Goal: Information Seeking & Learning: Learn about a topic

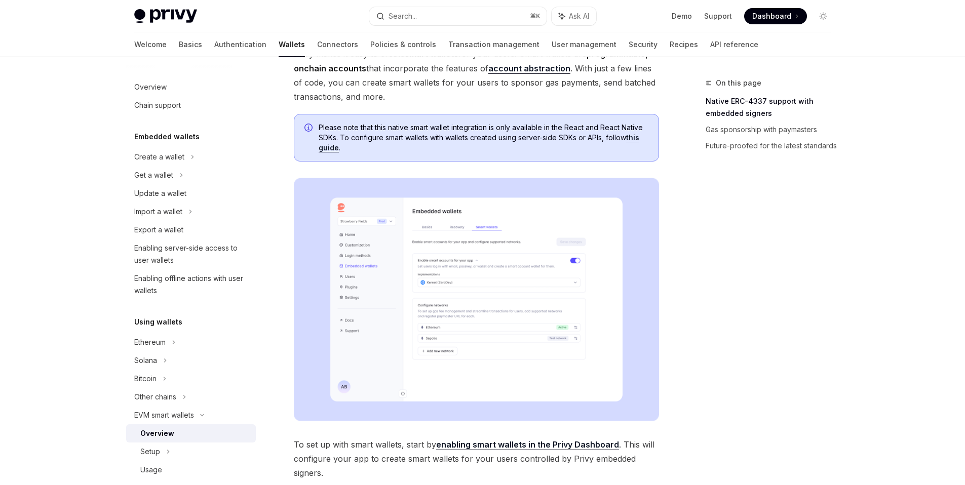
scroll to position [87, 0]
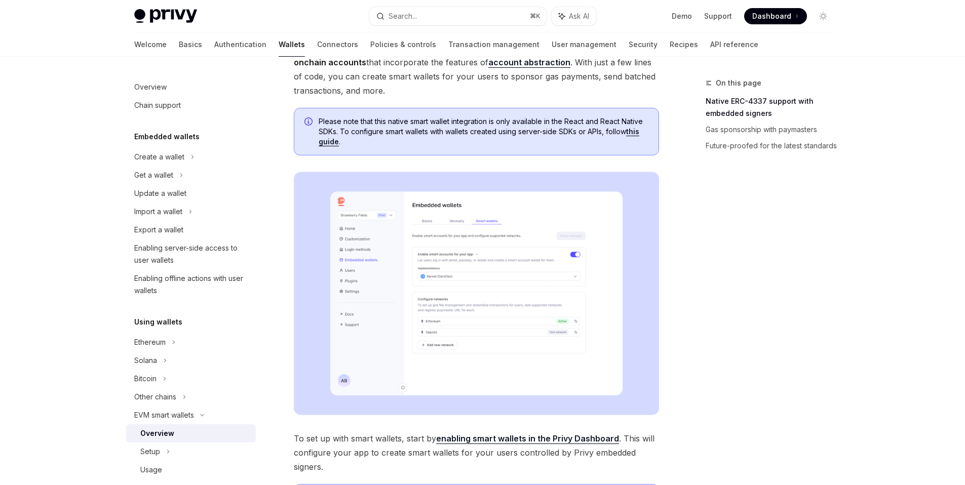
type textarea "*"
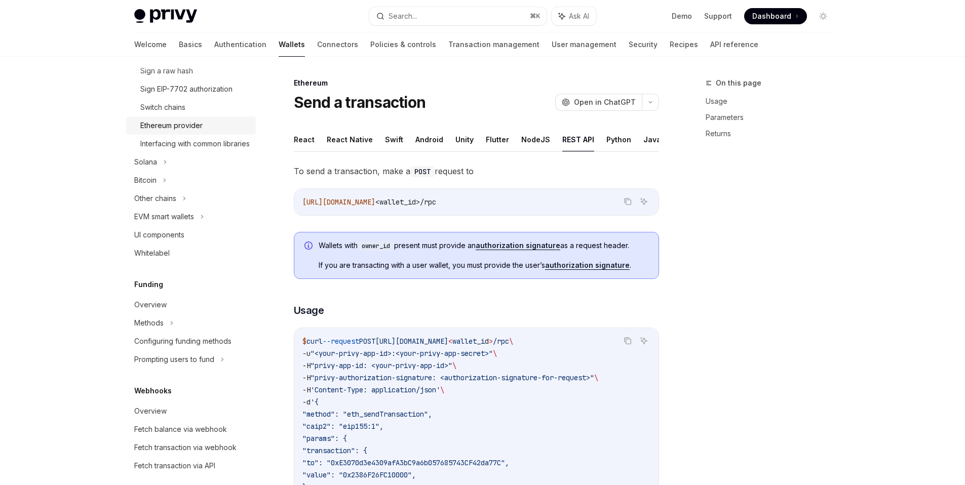
scroll to position [190, 0]
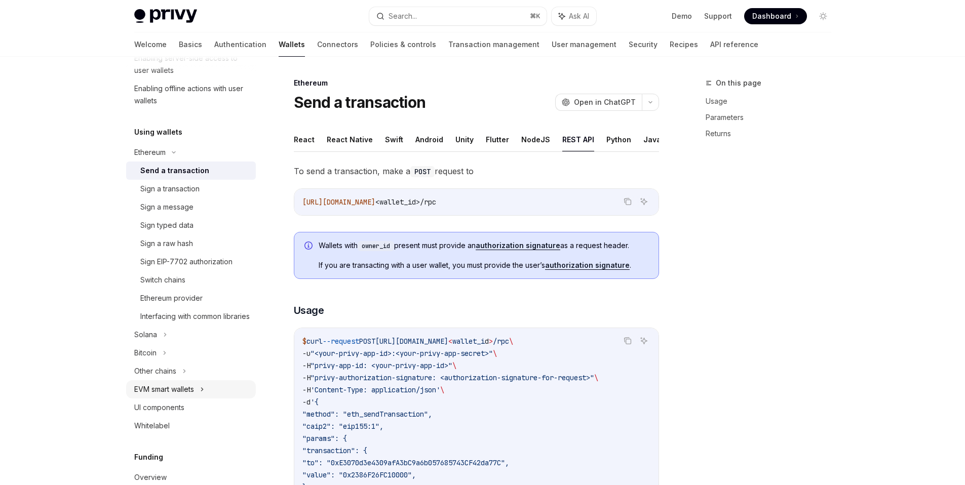
click at [216, 399] on div "EVM smart wallets" at bounding box center [191, 389] width 130 height 18
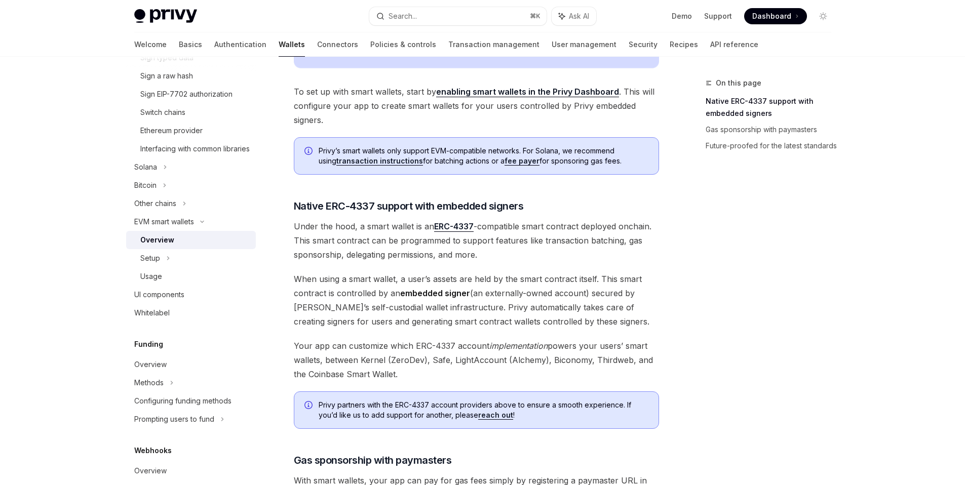
scroll to position [546, 0]
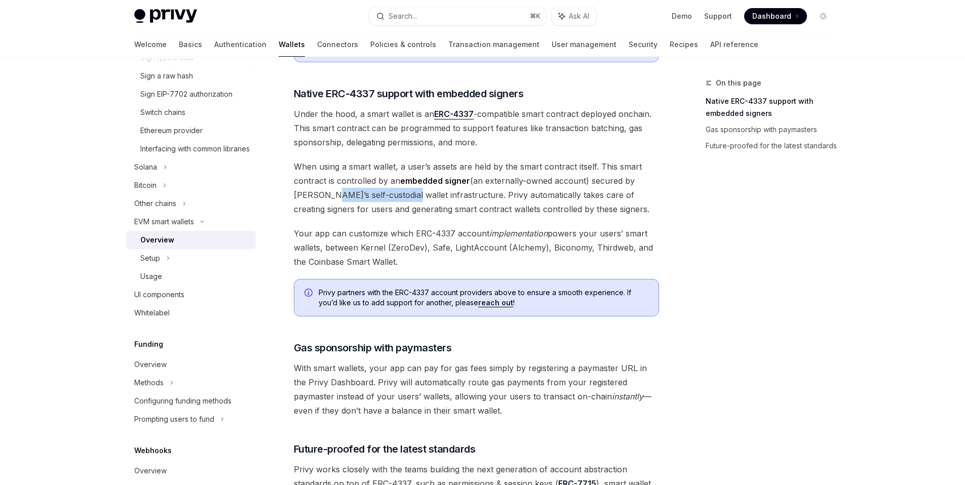
drag, startPoint x: 322, startPoint y: 196, endPoint x: 398, endPoint y: 197, distance: 76.5
click at [398, 197] on span "When using a smart wallet, a user’s assets are held by the smart contract itsel…" at bounding box center [476, 188] width 365 height 57
copy span "self-custodial wallet"
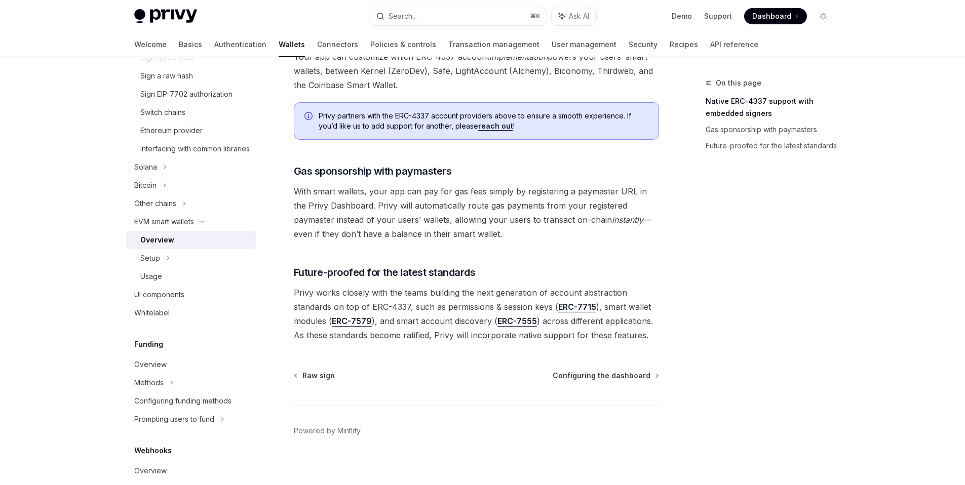
scroll to position [730, 0]
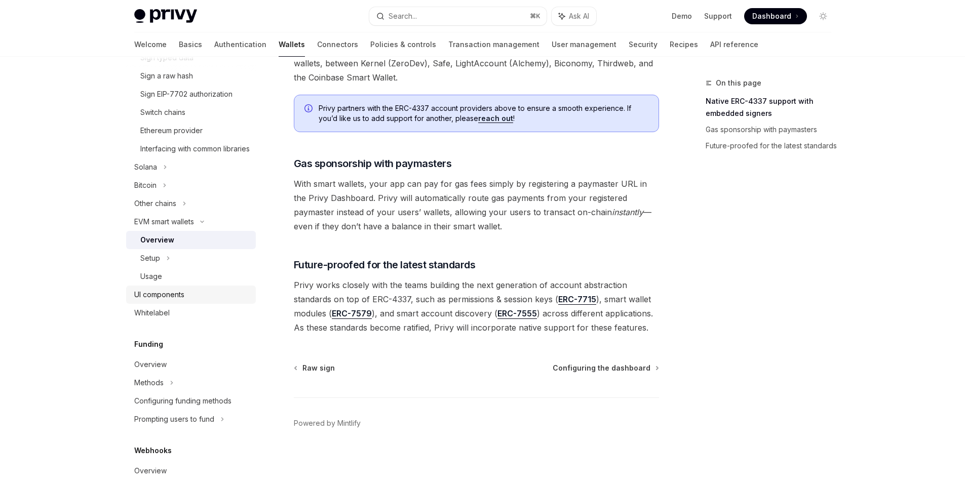
click at [203, 300] on div "UI components" at bounding box center [191, 295] width 115 height 12
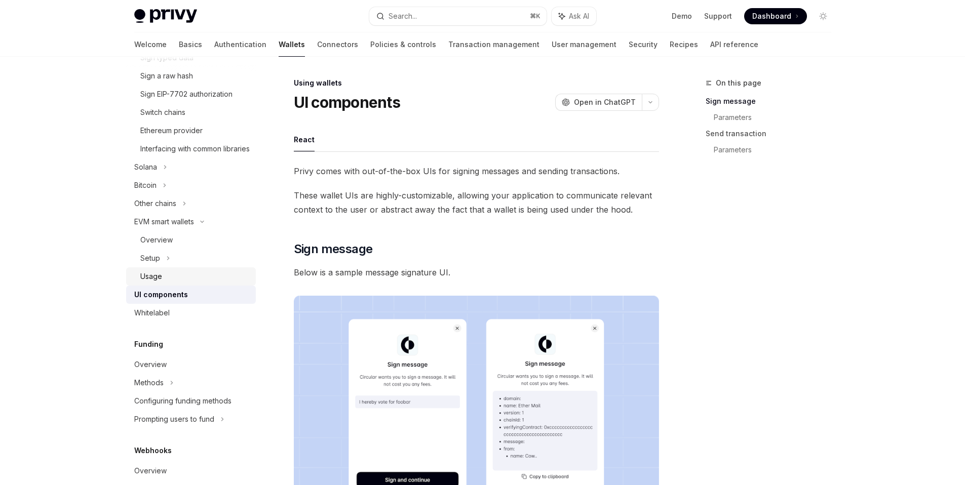
click at [202, 283] on div "Usage" at bounding box center [194, 276] width 109 height 12
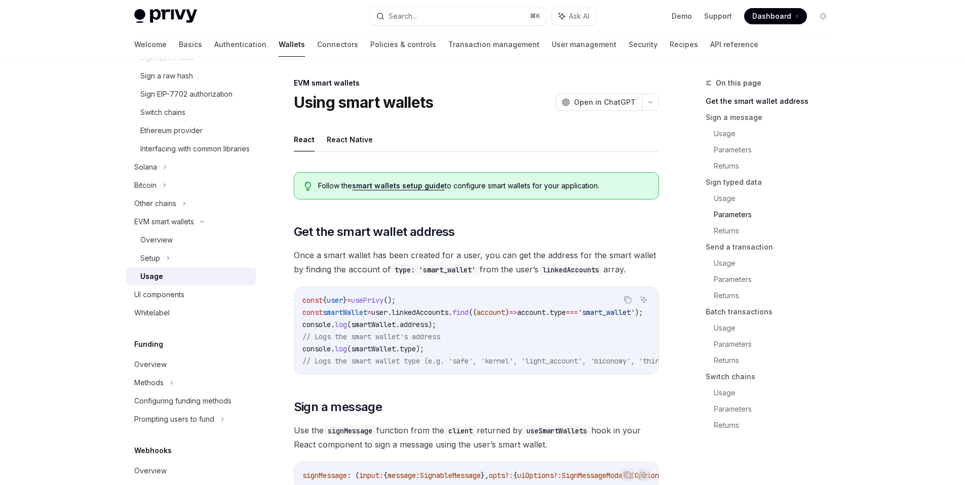
scroll to position [255, 0]
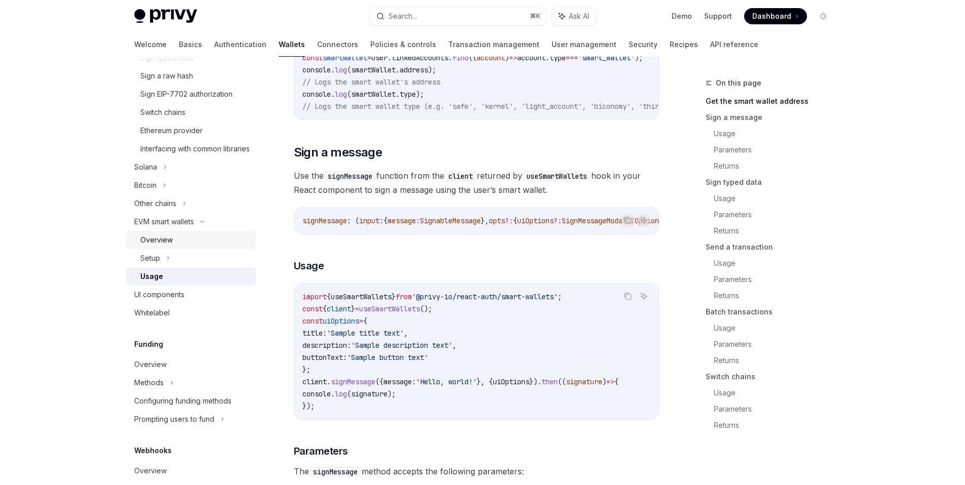
click at [182, 246] on div "Overview" at bounding box center [194, 240] width 109 height 12
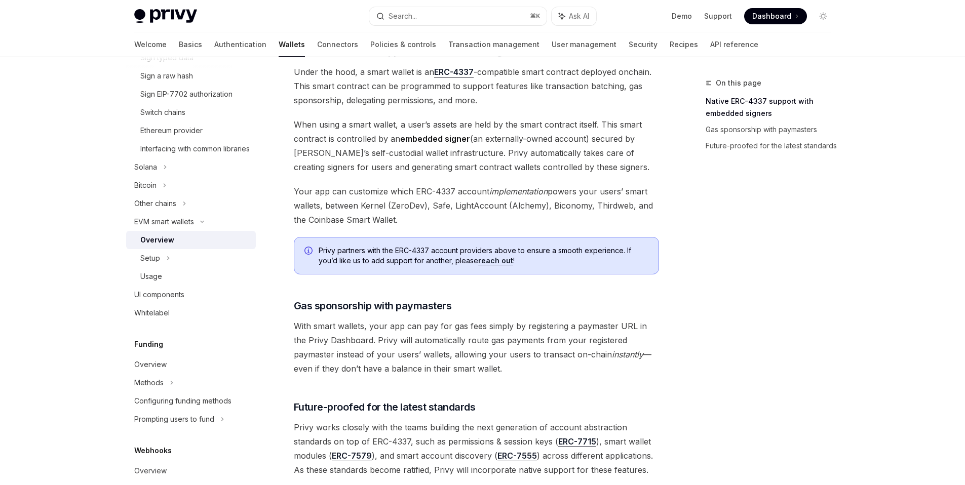
scroll to position [595, 0]
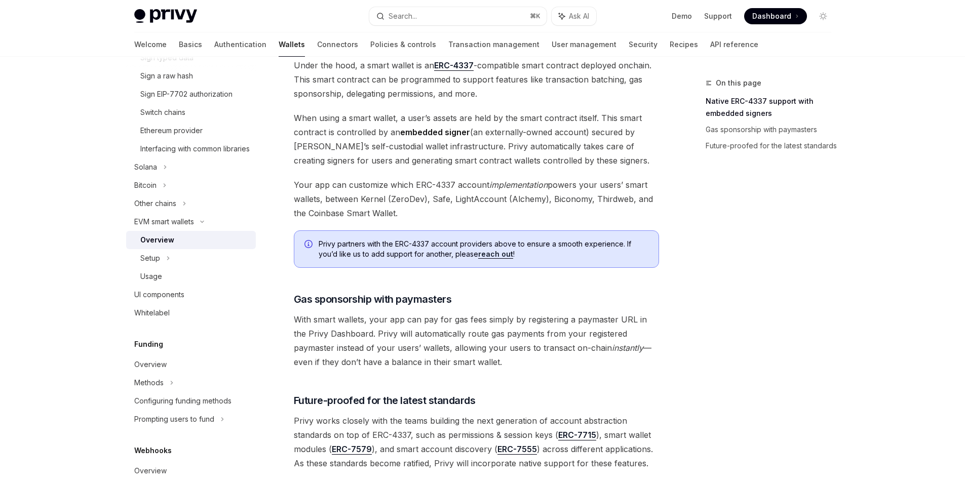
click at [359, 318] on span "With smart wallets, your app can pay for gas fees simply by registering a payma…" at bounding box center [476, 341] width 365 height 57
drag, startPoint x: 474, startPoint y: 295, endPoint x: 282, endPoint y: 304, distance: 191.7
click at [294, 304] on h3 "​ Gas sponsorship with paymasters" at bounding box center [476, 299] width 365 height 14
copy h3 "​ Gas sponsorship with paymasters"
click at [163, 243] on link "Overview" at bounding box center [191, 240] width 130 height 18
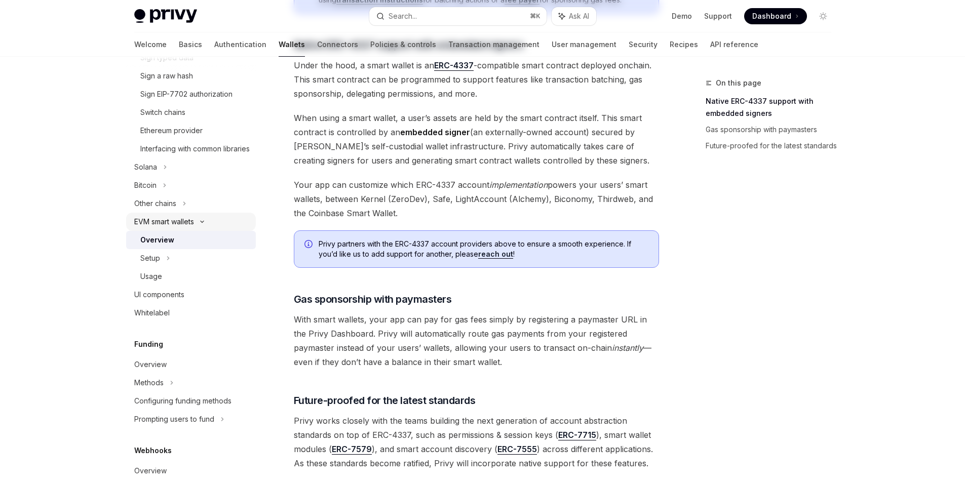
scroll to position [0, 0]
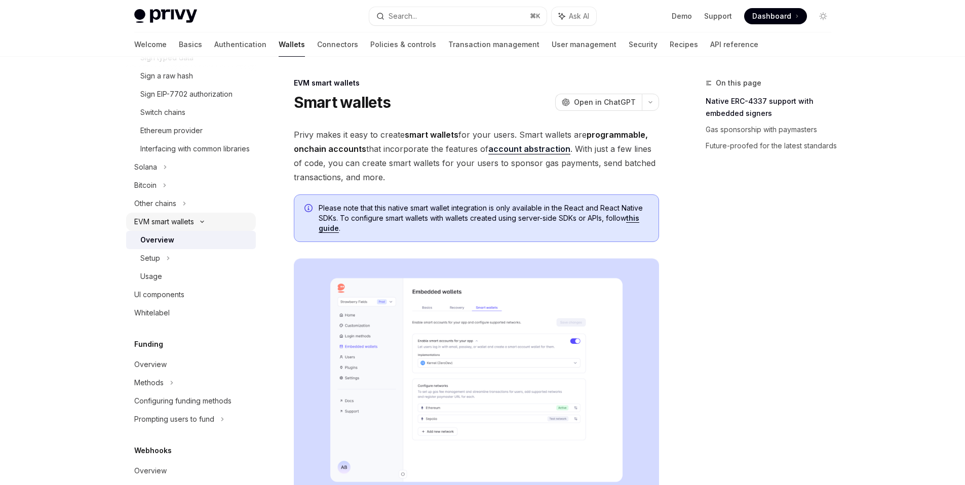
click at [169, 228] on div "EVM smart wallets" at bounding box center [164, 222] width 60 height 12
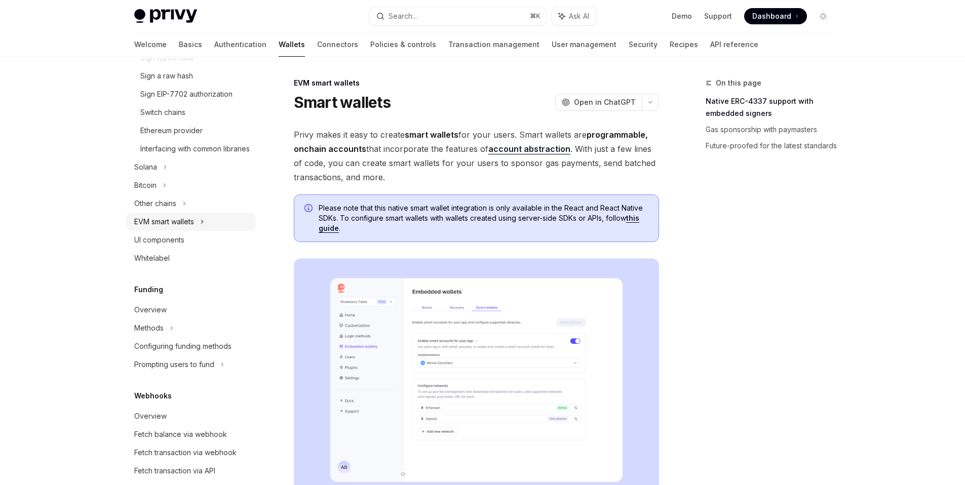
click at [175, 228] on div "EVM smart wallets" at bounding box center [164, 222] width 60 height 12
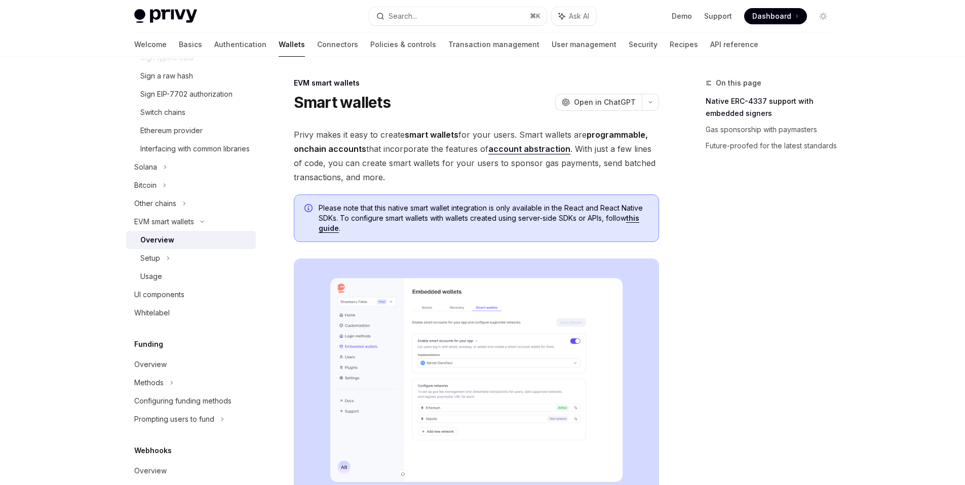
click at [179, 245] on link "Overview" at bounding box center [191, 240] width 130 height 18
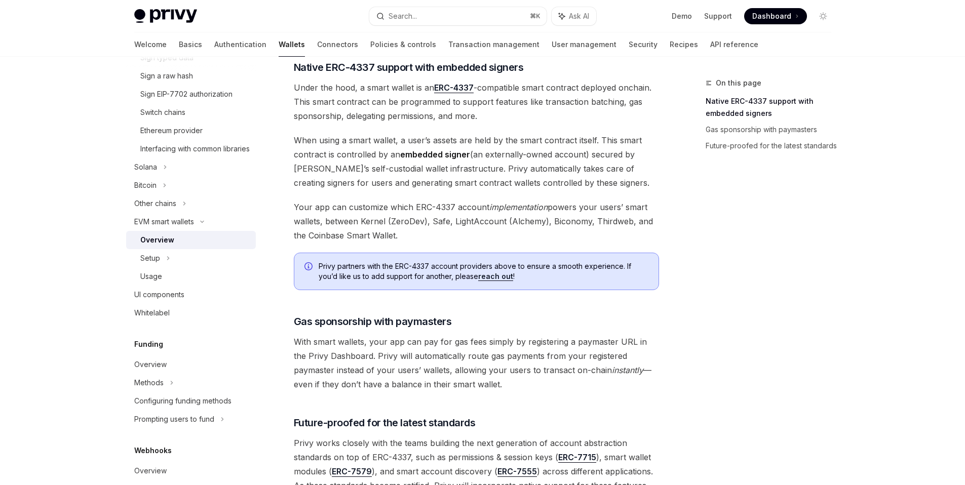
scroll to position [730, 0]
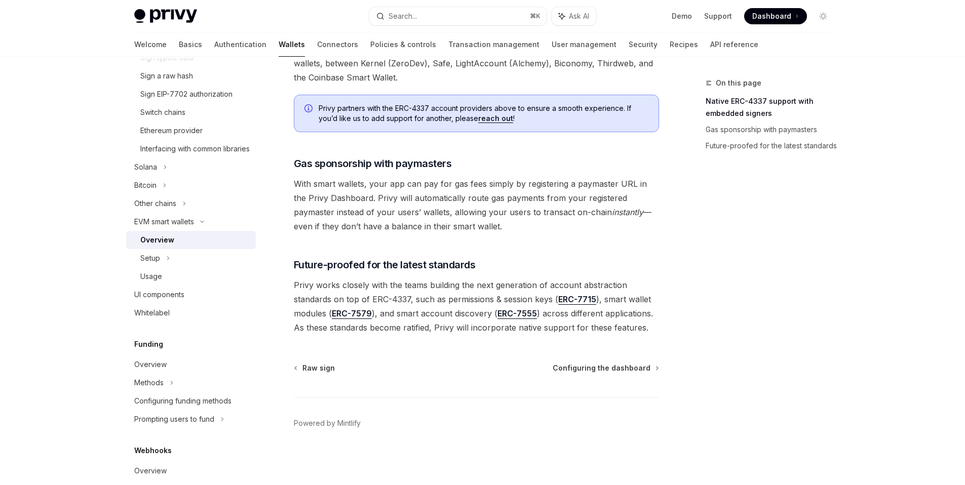
drag, startPoint x: 502, startPoint y: 228, endPoint x: 286, endPoint y: 144, distance: 232.5
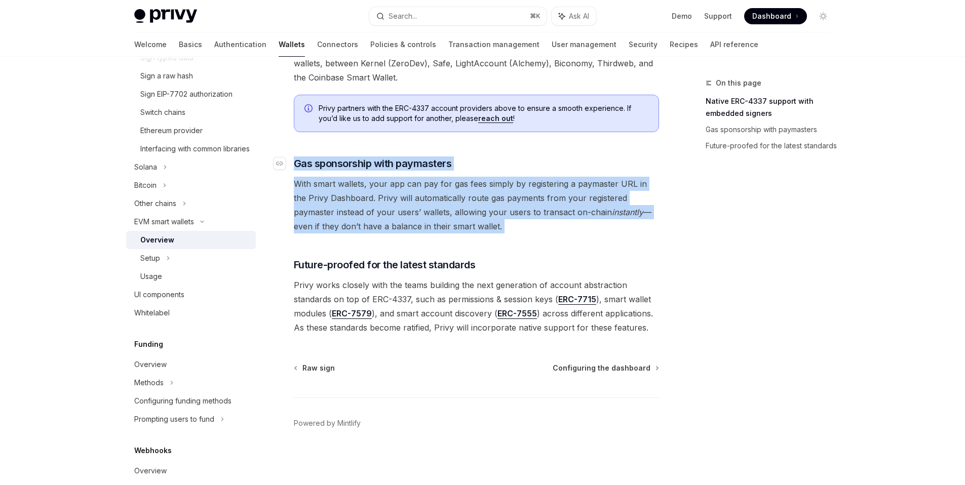
drag, startPoint x: 477, startPoint y: 240, endPoint x: 289, endPoint y: 165, distance: 202.1
click at [495, 230] on span "With smart wallets, your app can pay for gas fees simply by registering a payma…" at bounding box center [476, 205] width 365 height 57
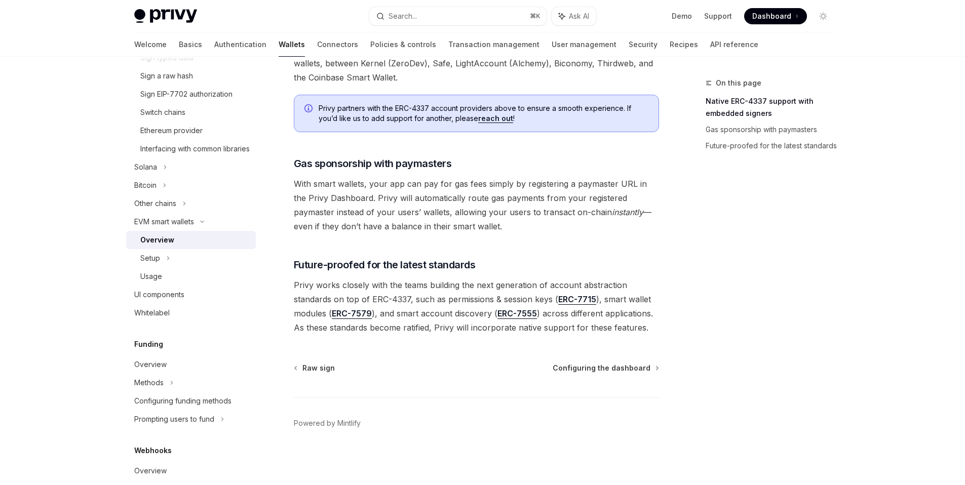
type textarea "*"
